Goal: Information Seeking & Learning: Learn about a topic

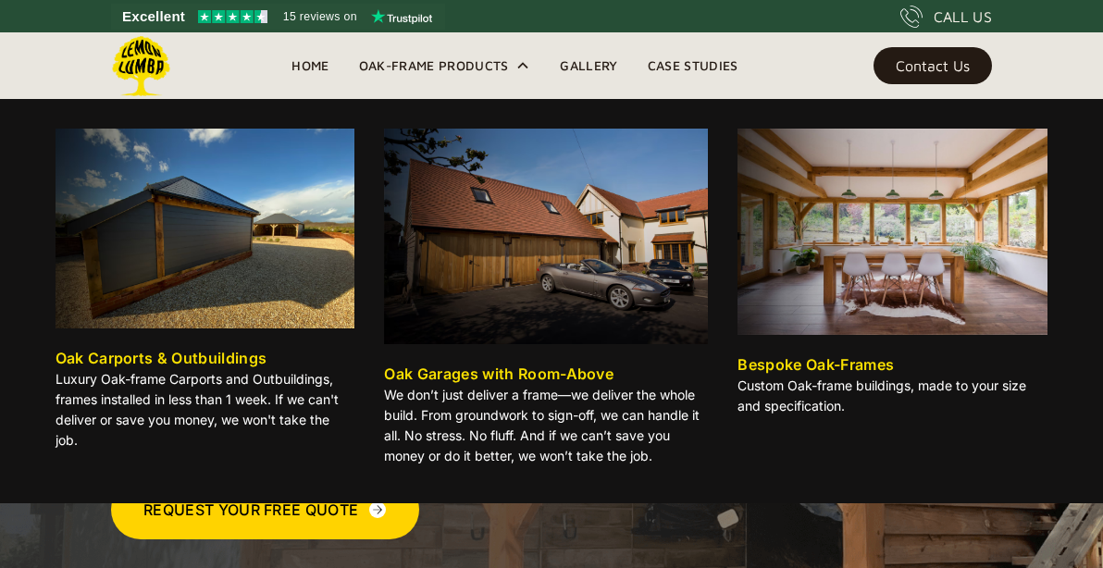
click at [443, 61] on div "Oak-Frame Products" at bounding box center [434, 66] width 150 height 22
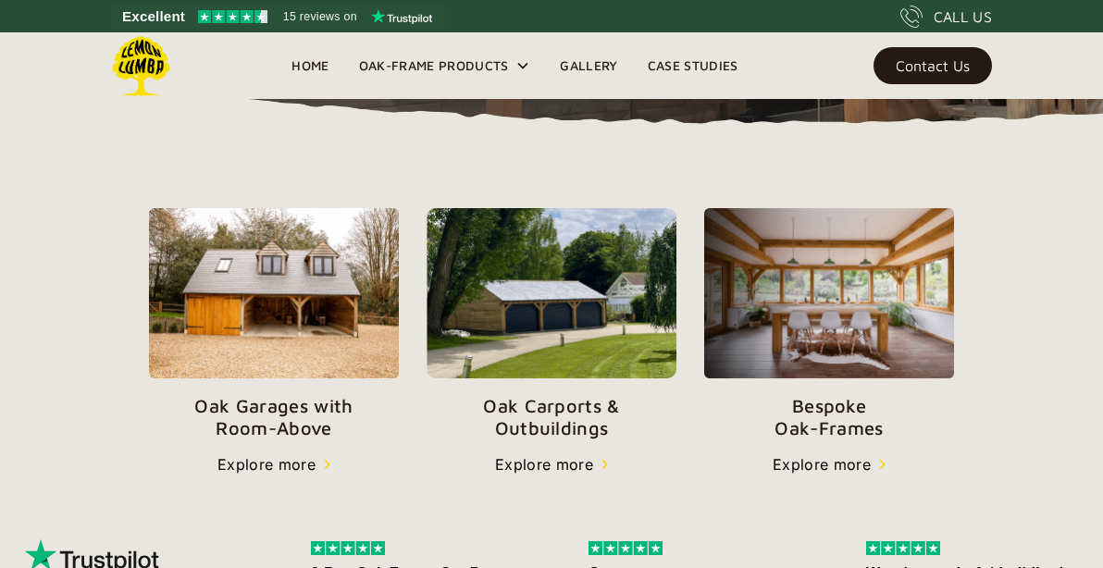
scroll to position [563, 0]
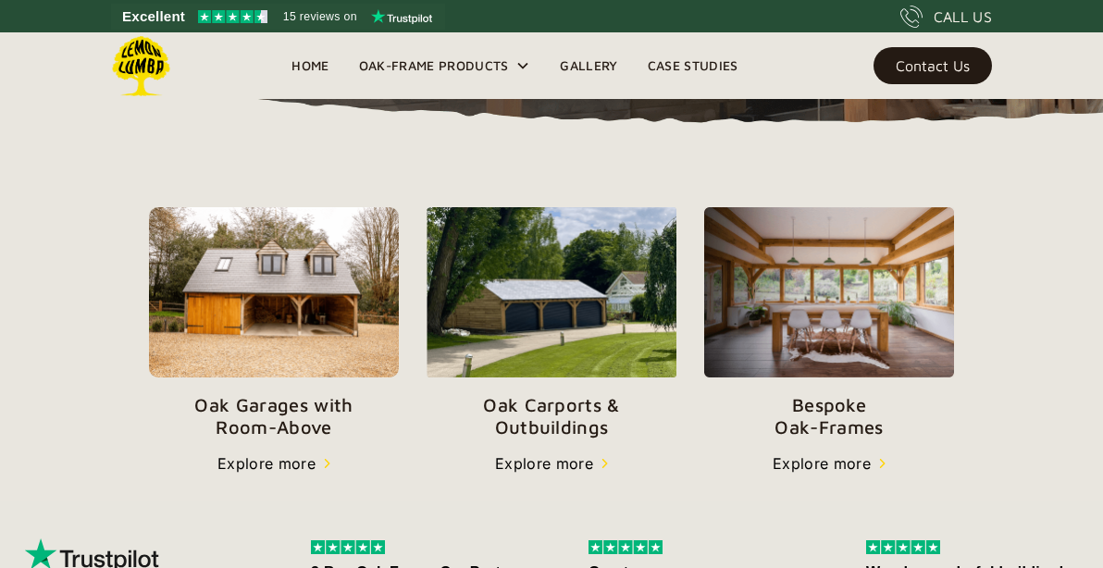
click at [283, 348] on img at bounding box center [274, 292] width 250 height 171
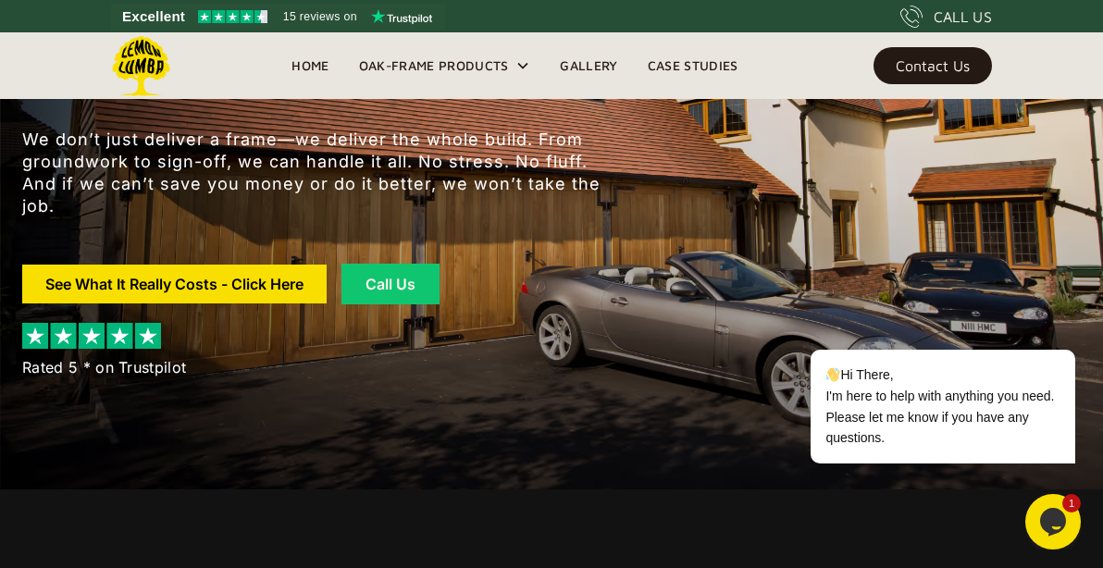
scroll to position [141, 0]
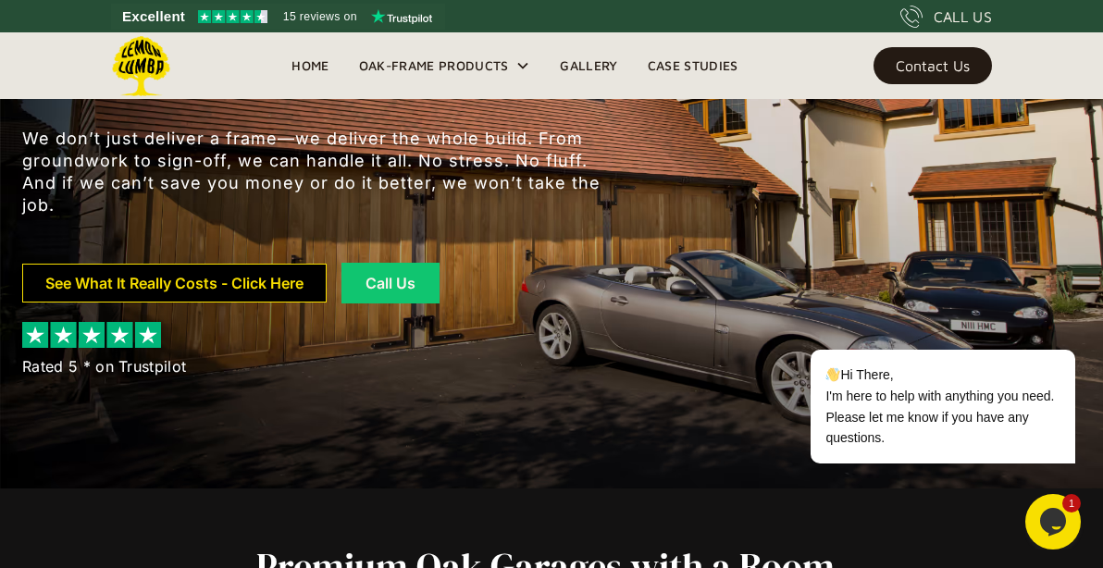
click at [293, 287] on link "See What It Really Costs - Click Here" at bounding box center [174, 283] width 304 height 39
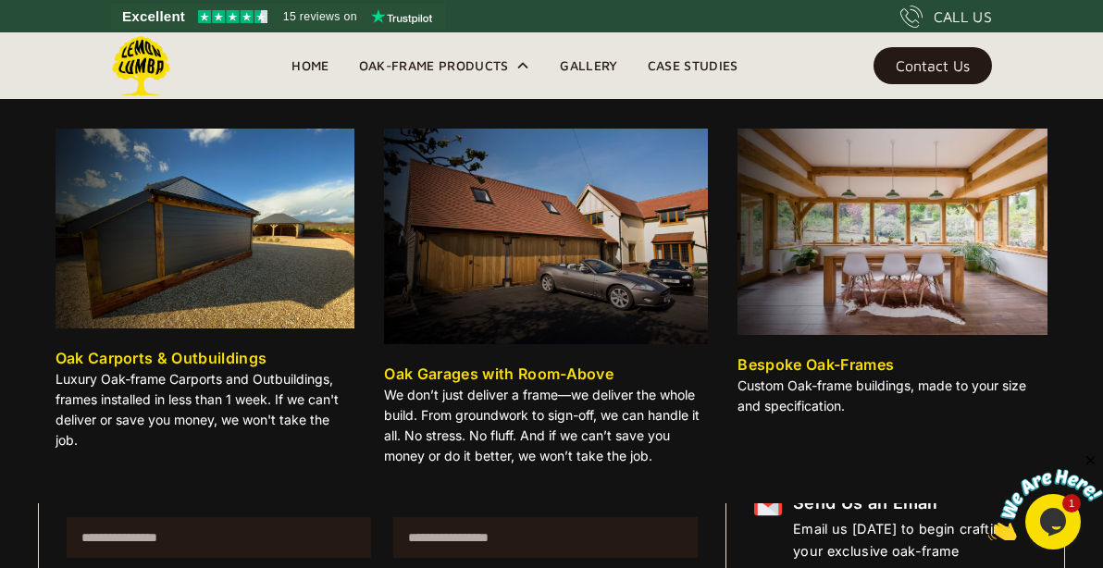
click at [468, 61] on div "Oak-Frame Products" at bounding box center [434, 66] width 150 height 22
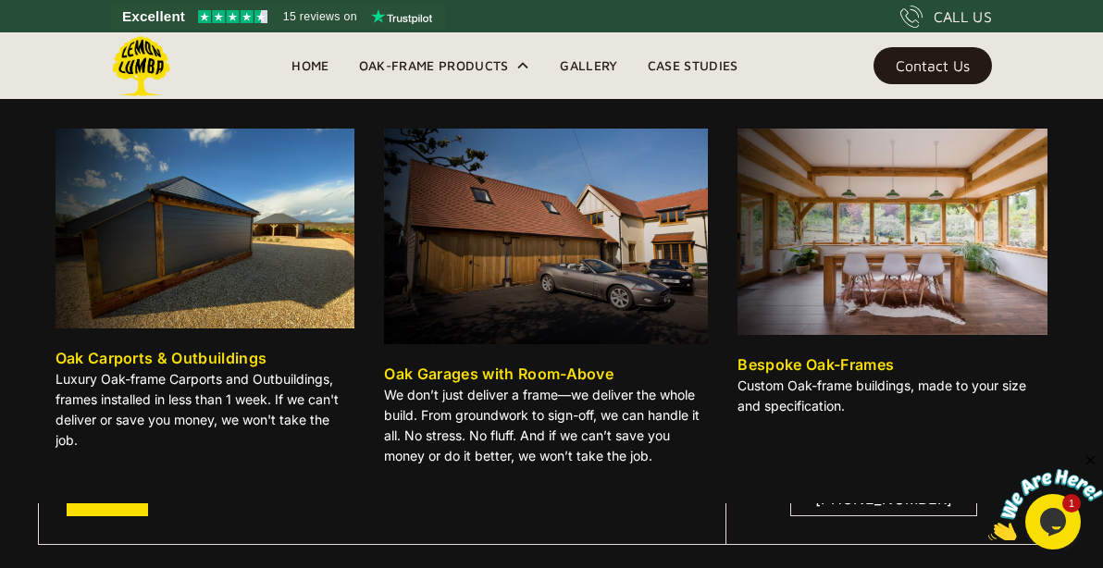
scroll to position [352, 0]
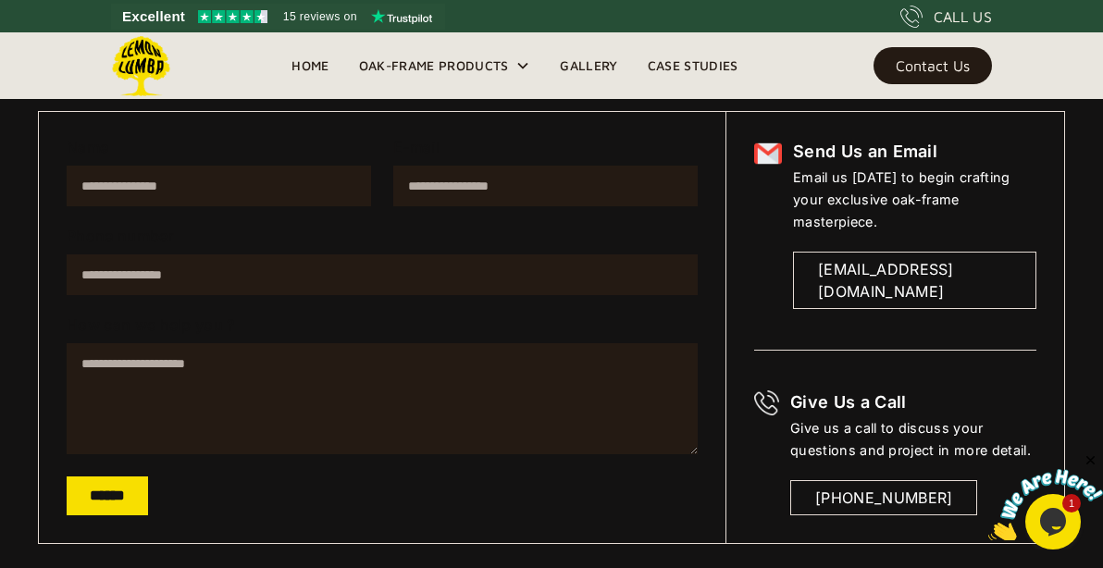
click at [310, 68] on link "Home" at bounding box center [310, 66] width 67 height 28
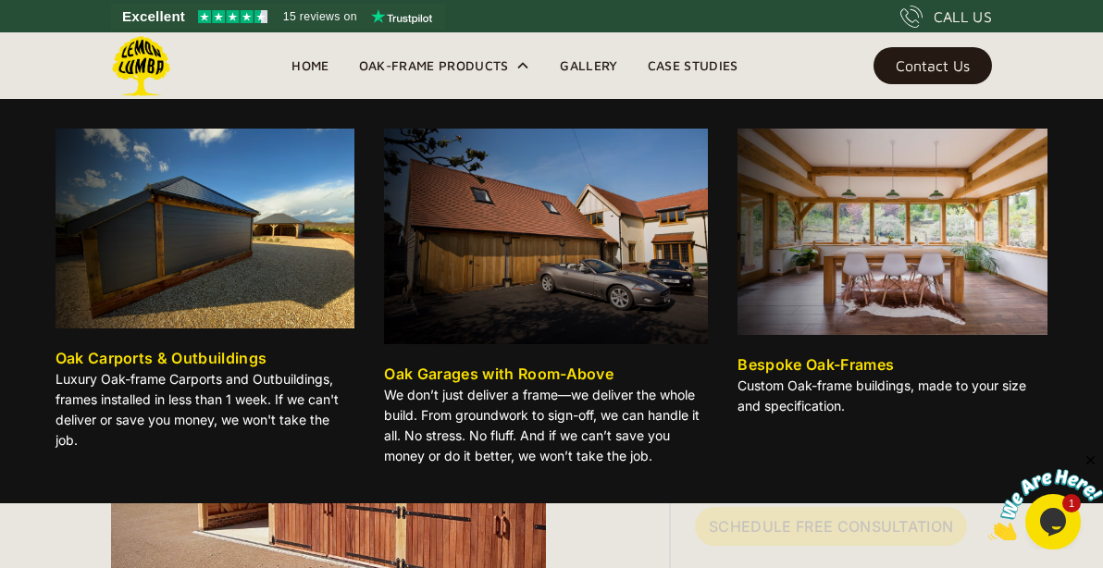
scroll to position [1477, 0]
click at [502, 68] on div "Oak-Frame Products" at bounding box center [434, 66] width 150 height 22
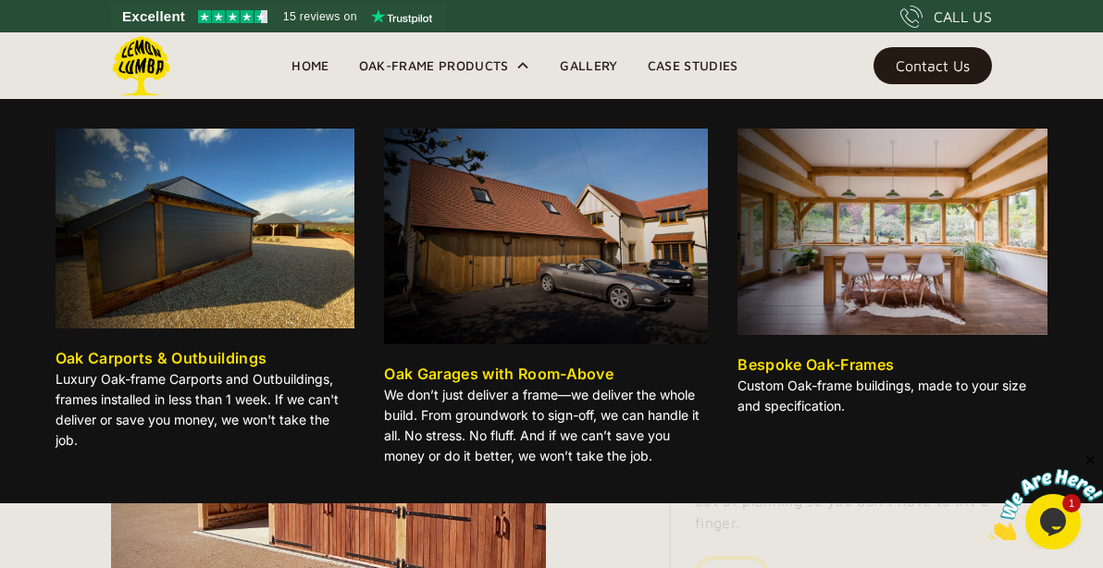
scroll to position [1758, 0]
click at [485, 259] on img at bounding box center [546, 237] width 324 height 216
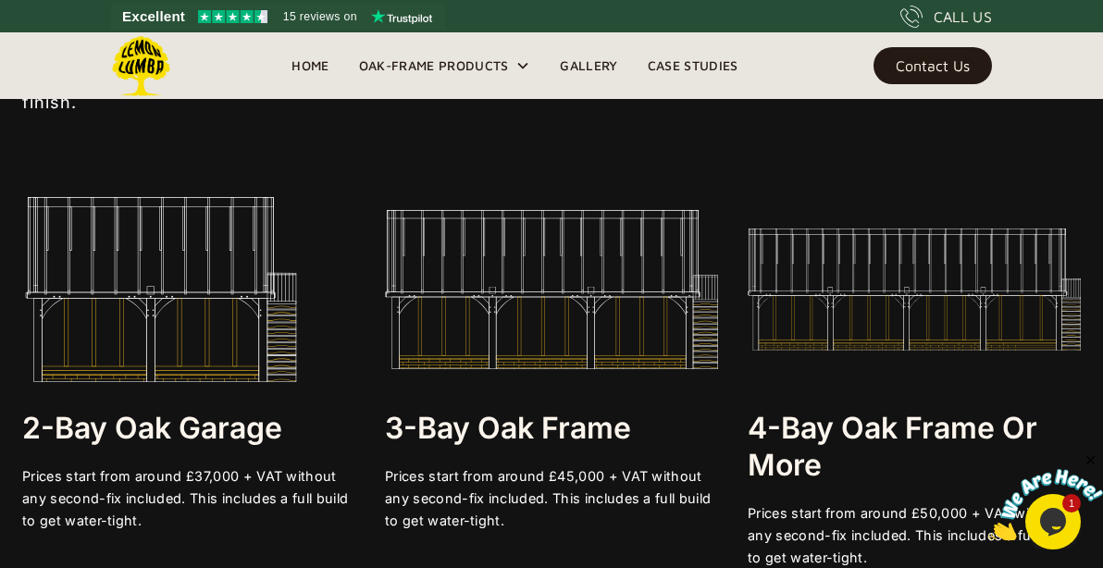
scroll to position [3235, 0]
click at [221, 354] on img at bounding box center [161, 288] width 278 height 185
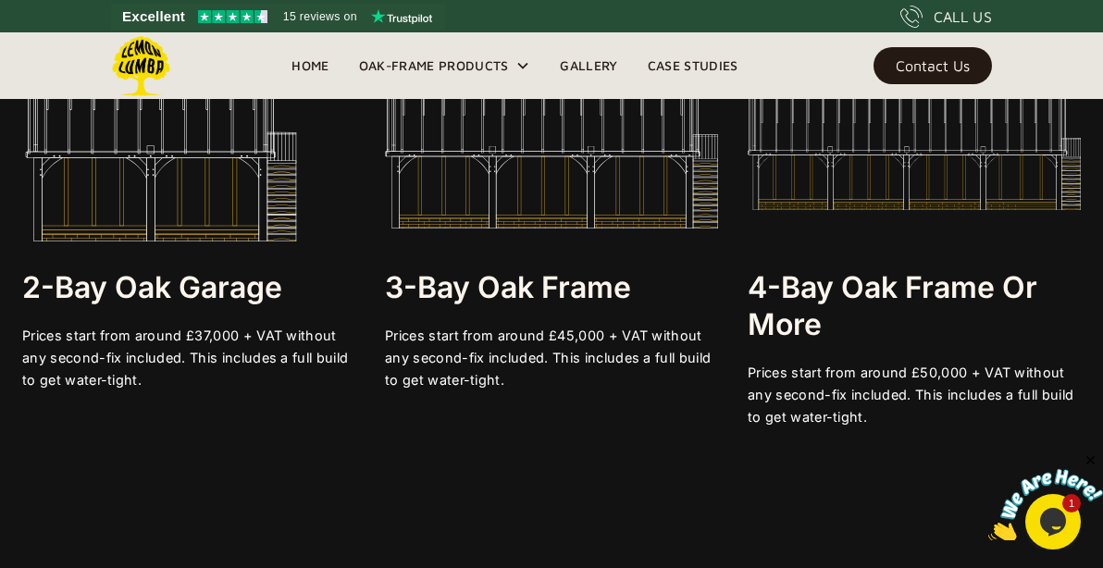
scroll to position [3375, 0]
